Goal: Check status

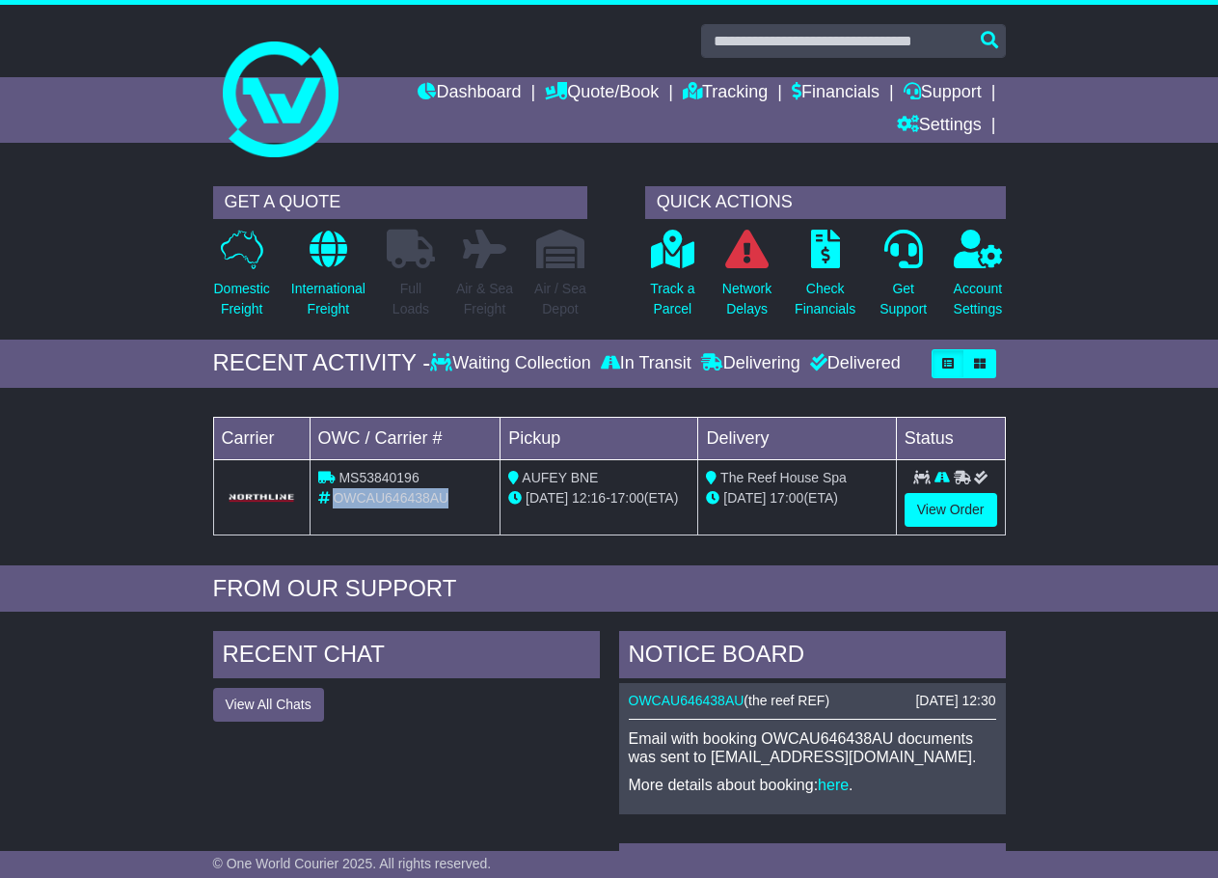
drag, startPoint x: 420, startPoint y: 492, endPoint x: 335, endPoint y: 499, distance: 85.2
click at [335, 499] on div "OWCAU646438AU" at bounding box center [405, 498] width 175 height 20
copy span "OWCAU646438AU"
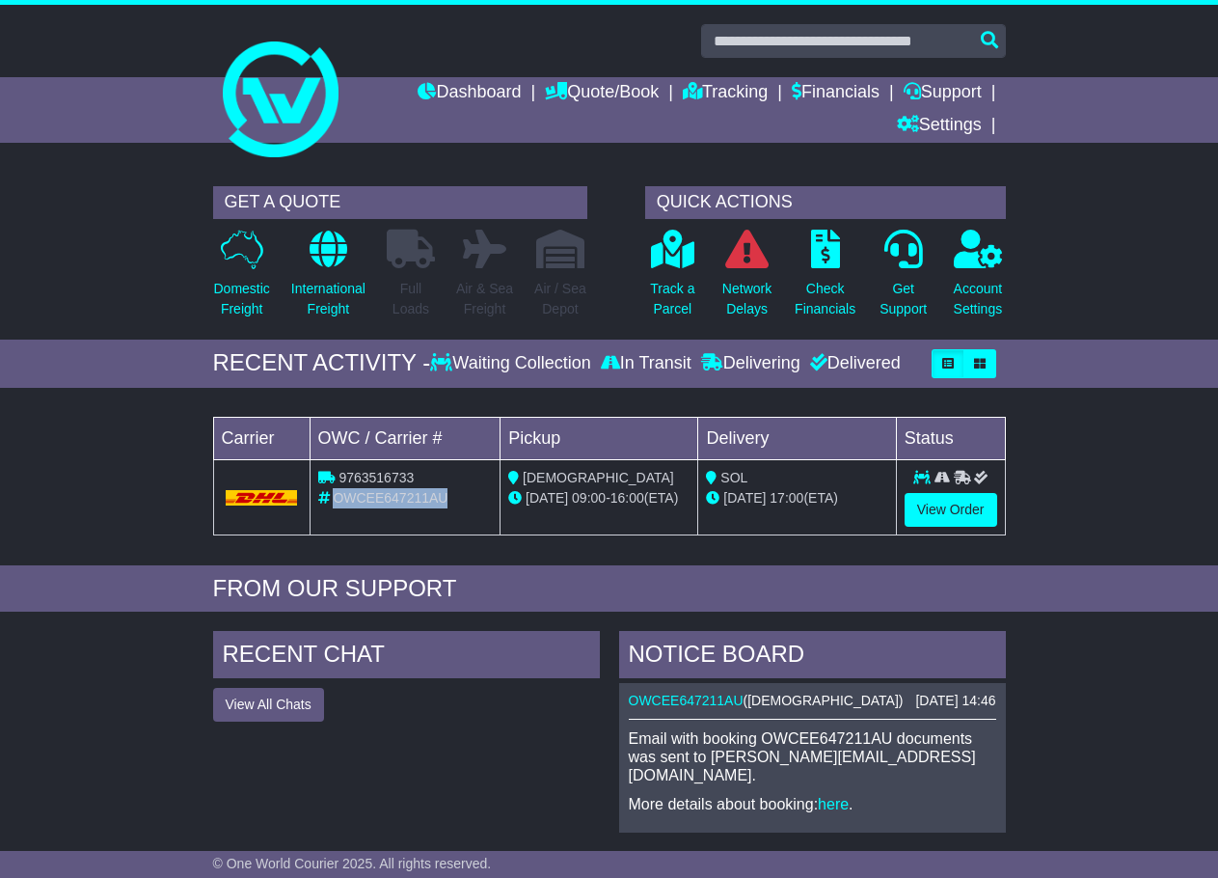
drag, startPoint x: 452, startPoint y: 495, endPoint x: 333, endPoint y: 496, distance: 119.6
click at [333, 496] on div "OWCEE647211AU" at bounding box center [405, 498] width 175 height 20
copy span "OWCEE647211AU"
